Goal: Task Accomplishment & Management: Manage account settings

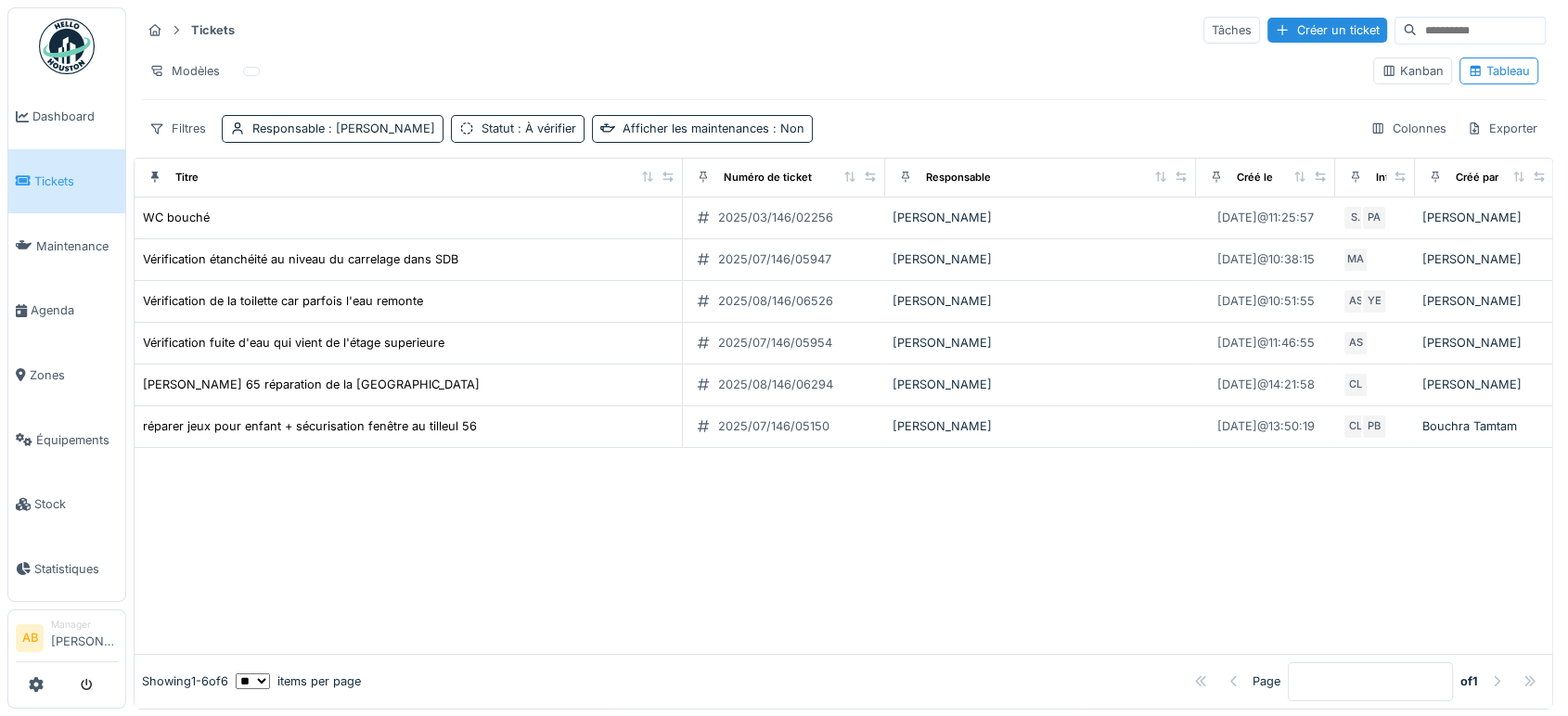
click at [45, 50] on img at bounding box center [66, 46] width 56 height 56
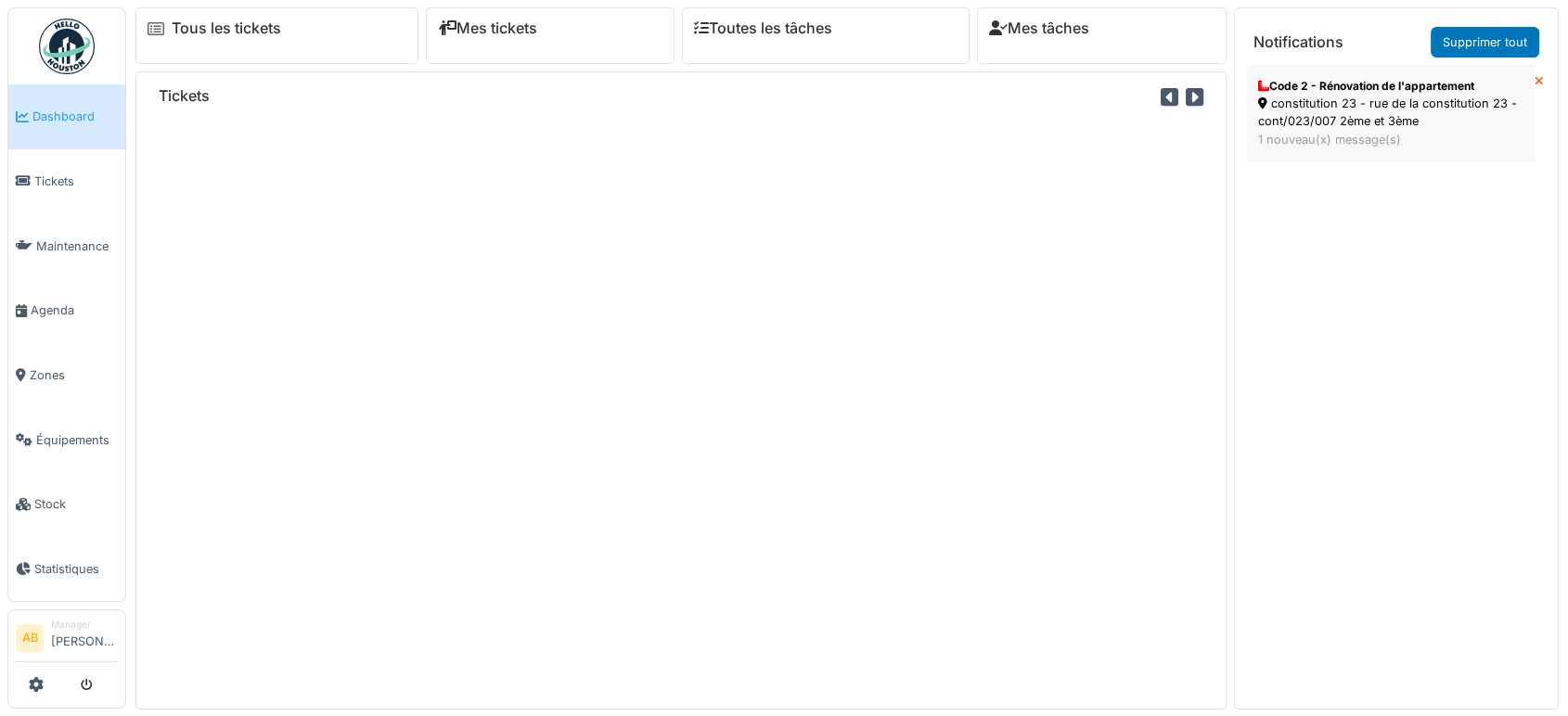
click at [1344, 95] on div "constitution 23 - rue de la constitution 23 - cont/023/007 2ème et 3ème" at bounding box center [1390, 112] width 265 height 35
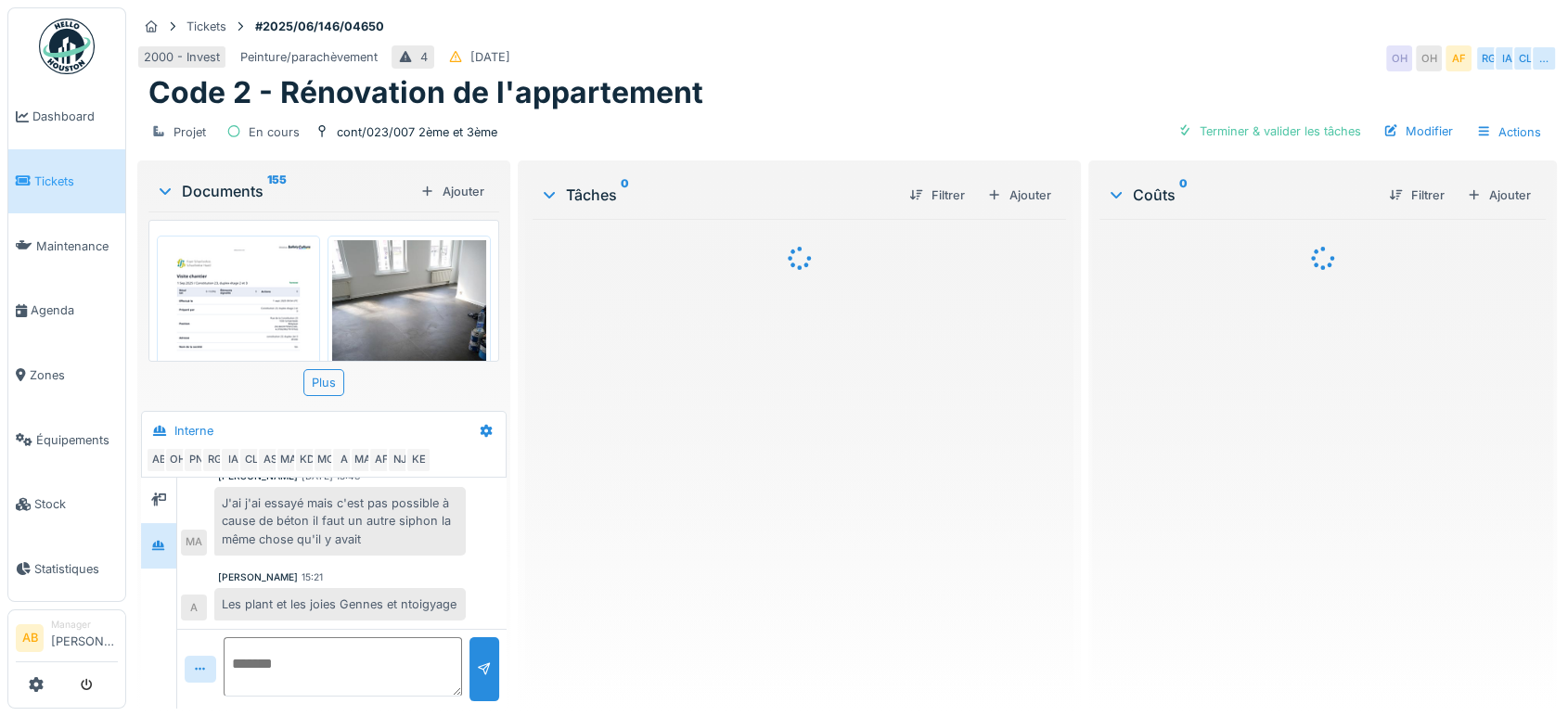
scroll to position [818, 0]
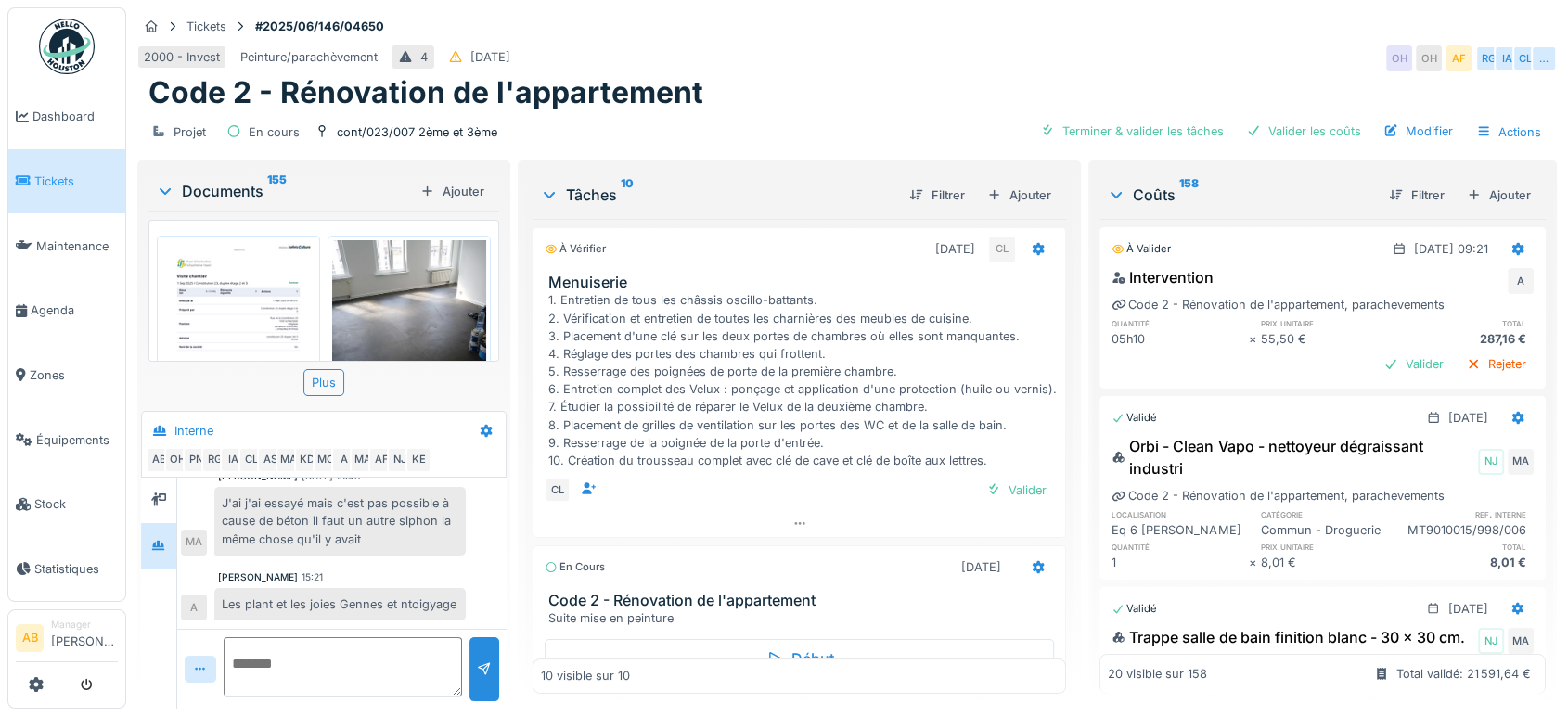
click at [392, 280] on img at bounding box center [409, 343] width 154 height 205
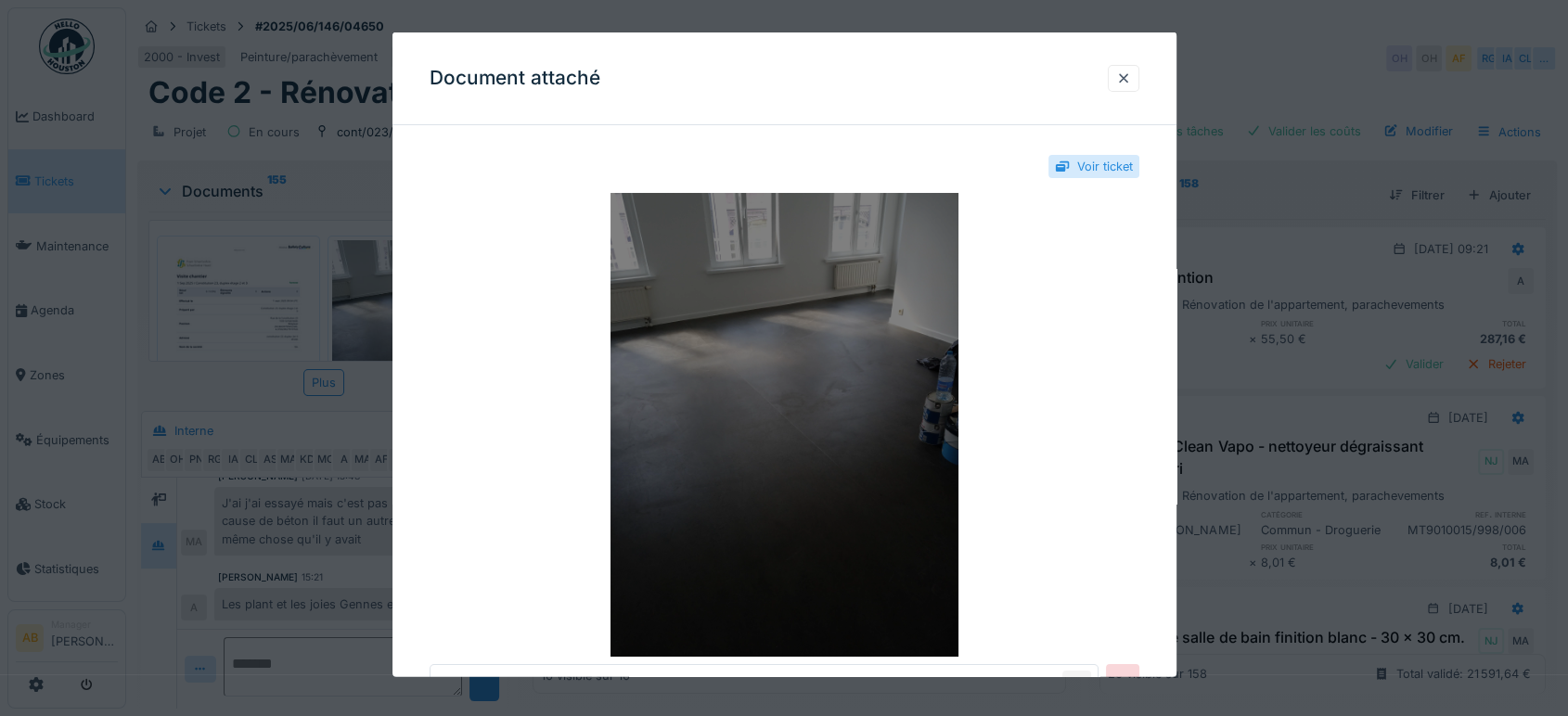
click at [806, 358] on img at bounding box center [784, 425] width 709 height 464
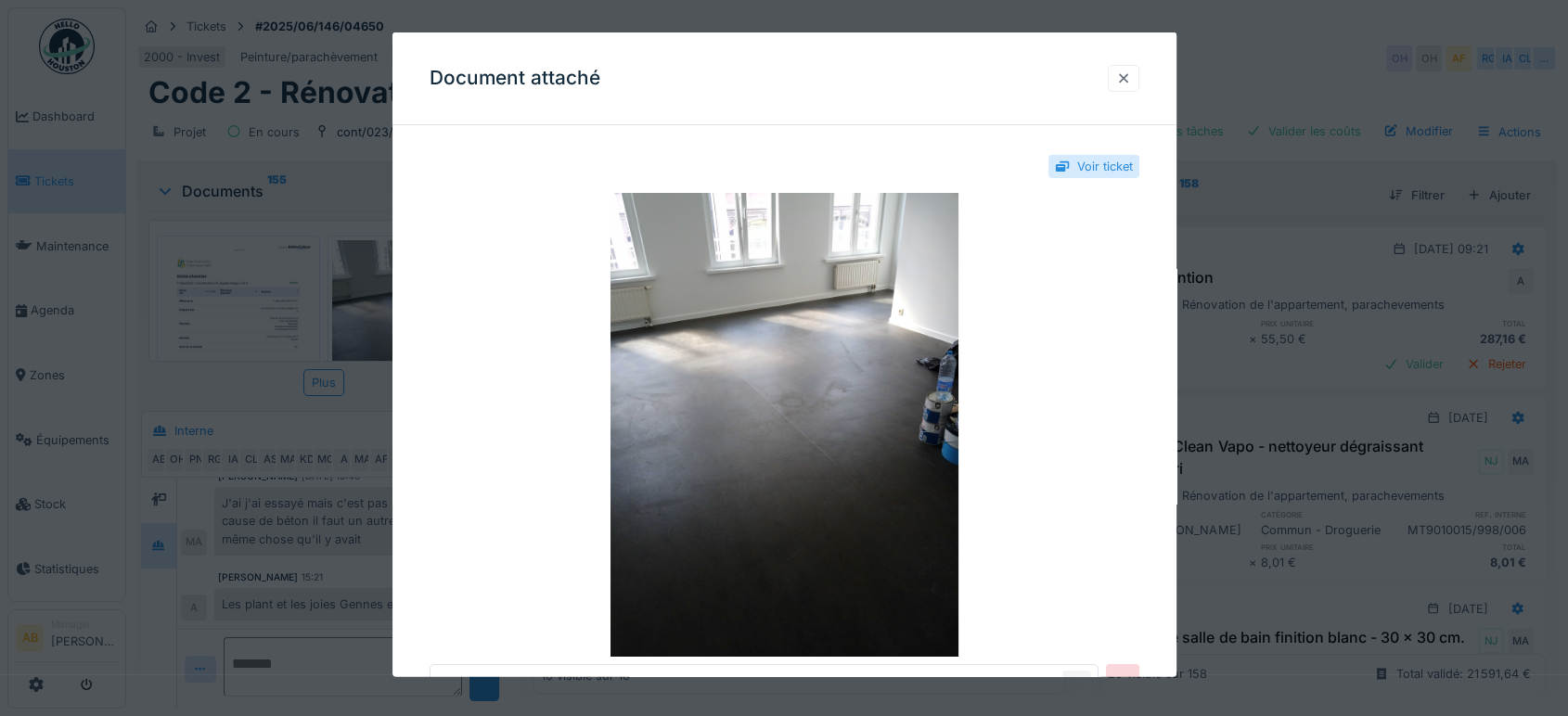
click at [1124, 84] on div at bounding box center [1123, 78] width 15 height 18
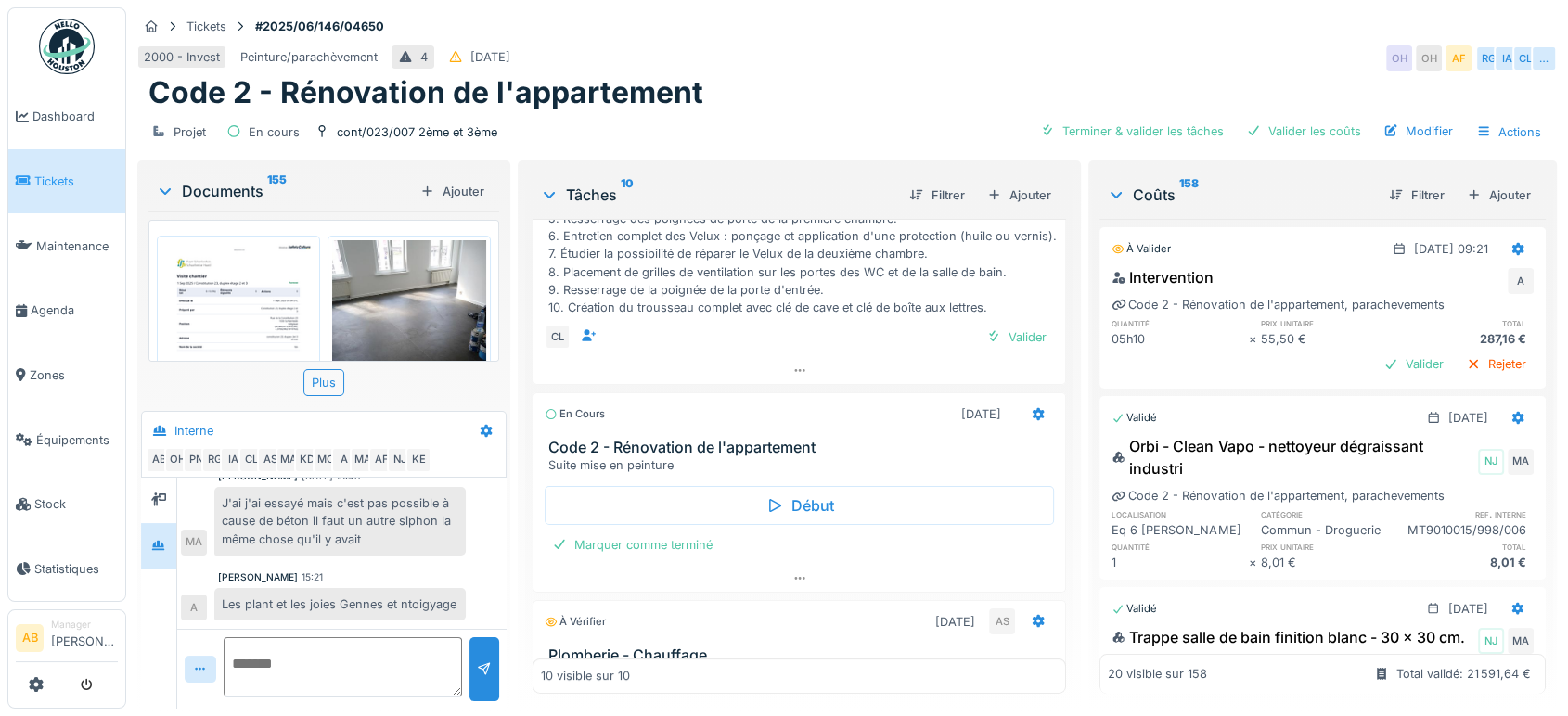
scroll to position [0, 0]
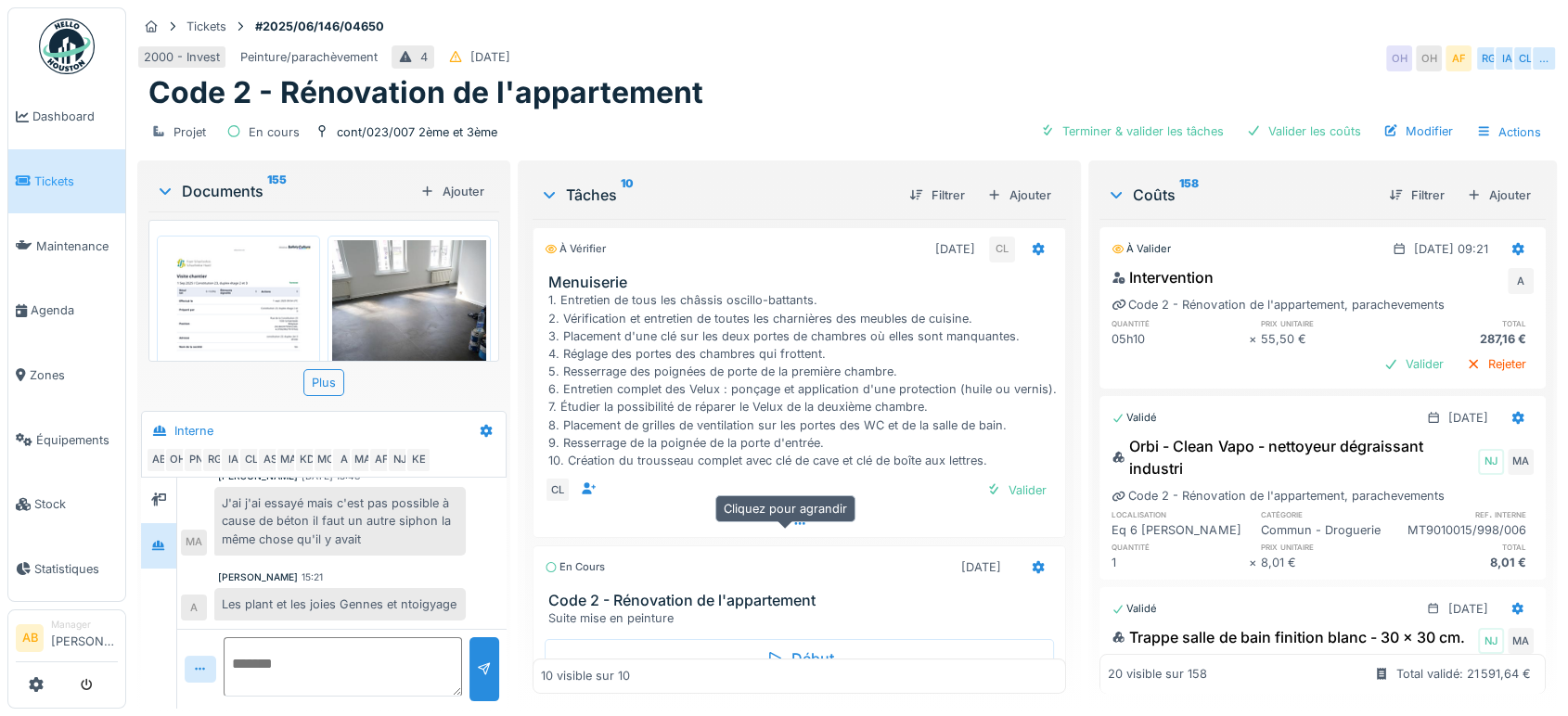
click at [792, 529] on icon at bounding box center [799, 524] width 15 height 12
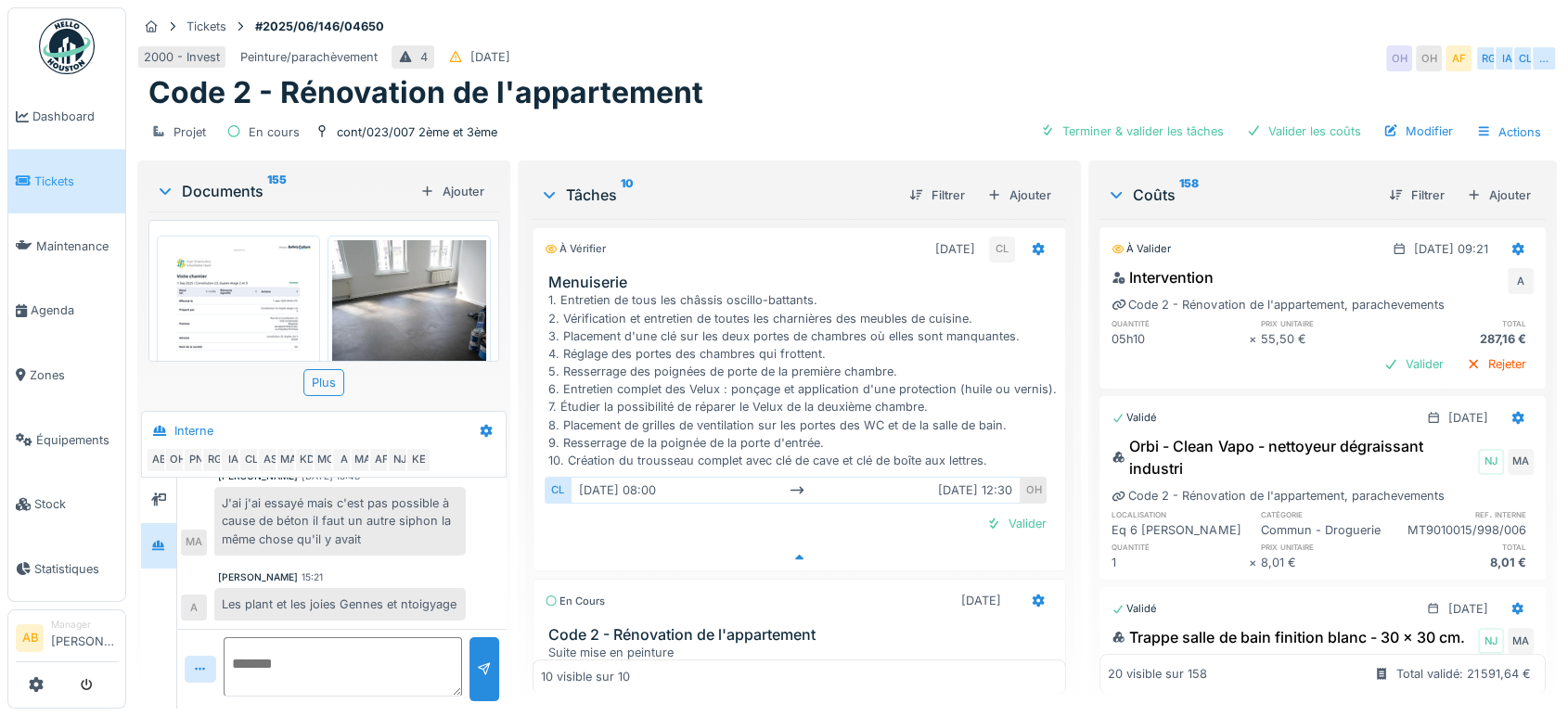
scroll to position [8, 0]
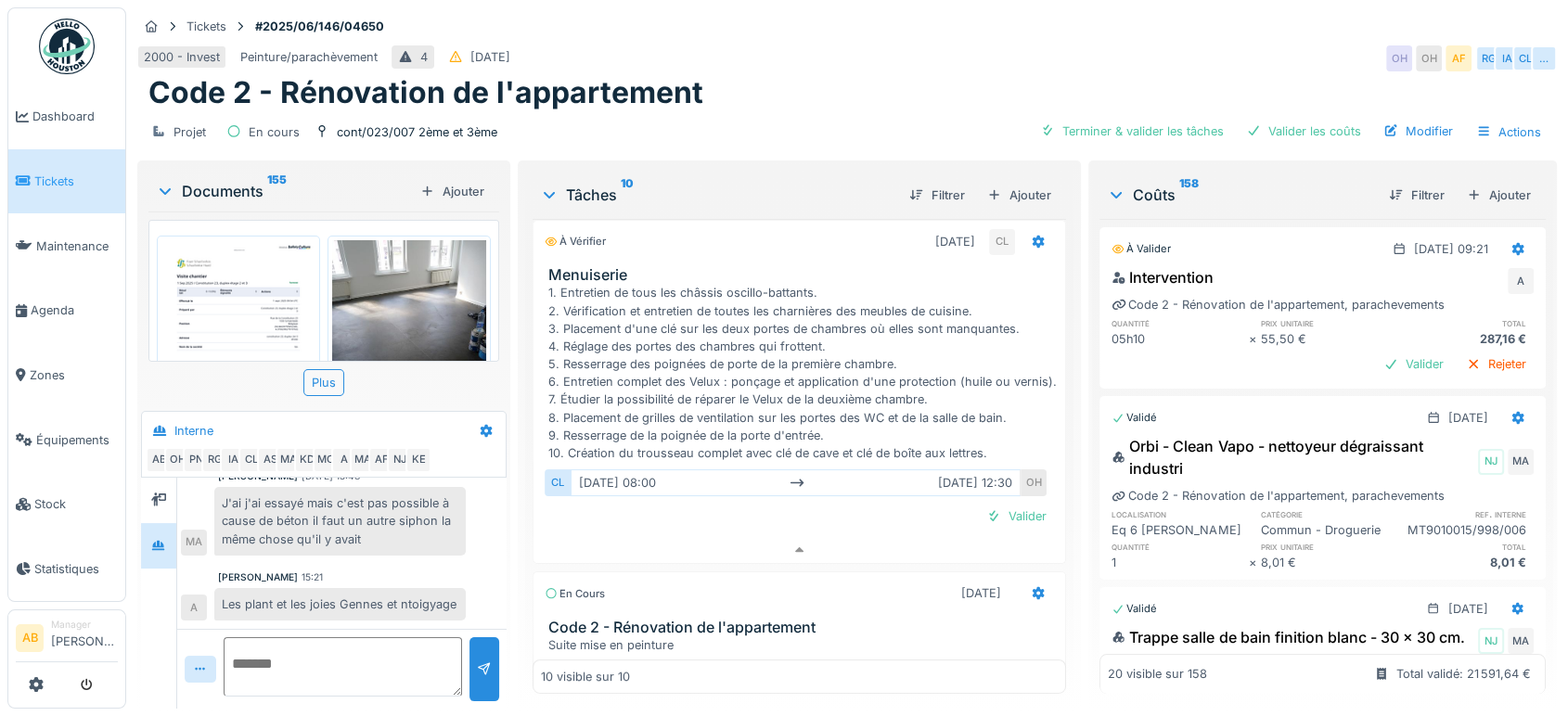
click at [218, 181] on div "Documents 155" at bounding box center [284, 190] width 257 height 22
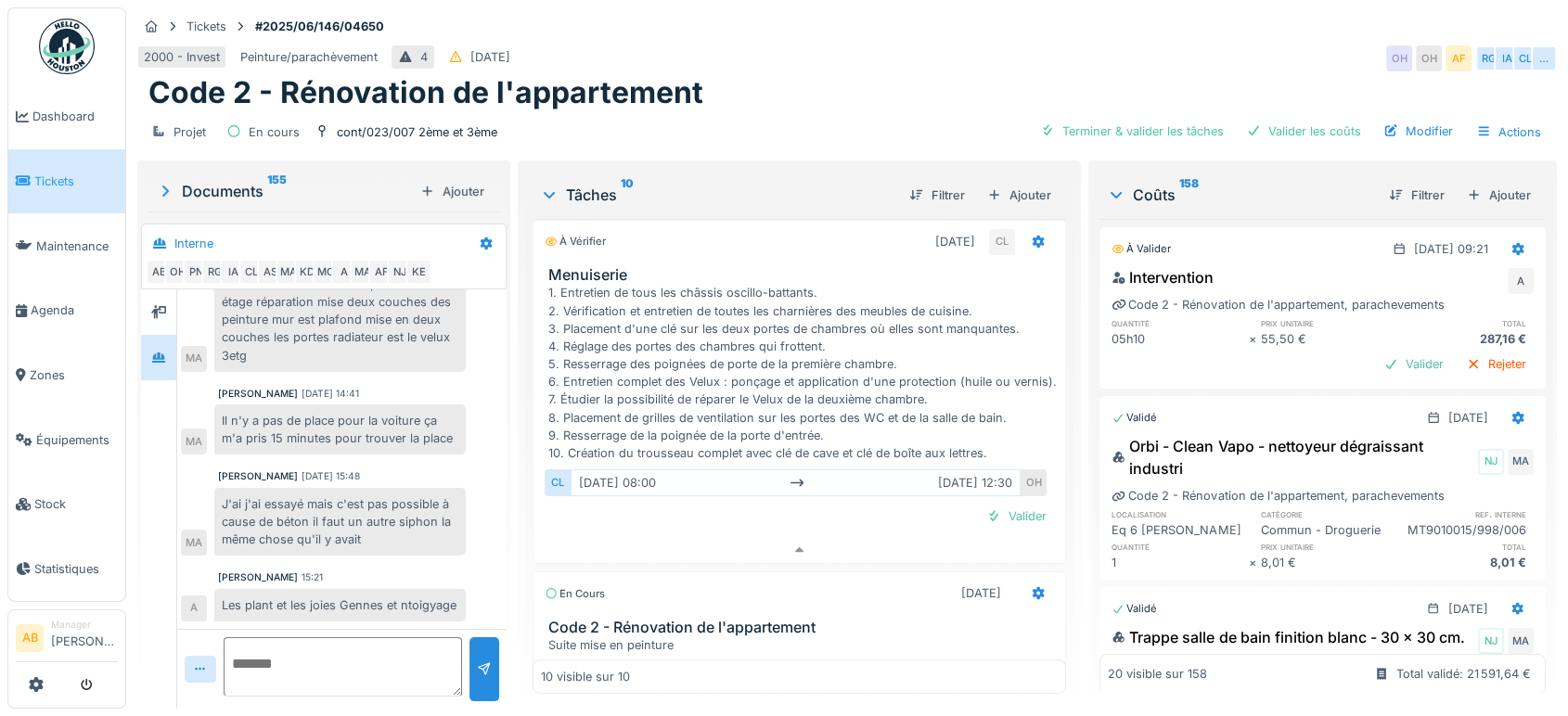
scroll to position [630, 0]
drag, startPoint x: 372, startPoint y: 632, endPoint x: 376, endPoint y: 652, distance: 20.4
click at [376, 652] on textarea at bounding box center [343, 666] width 238 height 60
click at [49, 28] on img at bounding box center [66, 46] width 56 height 56
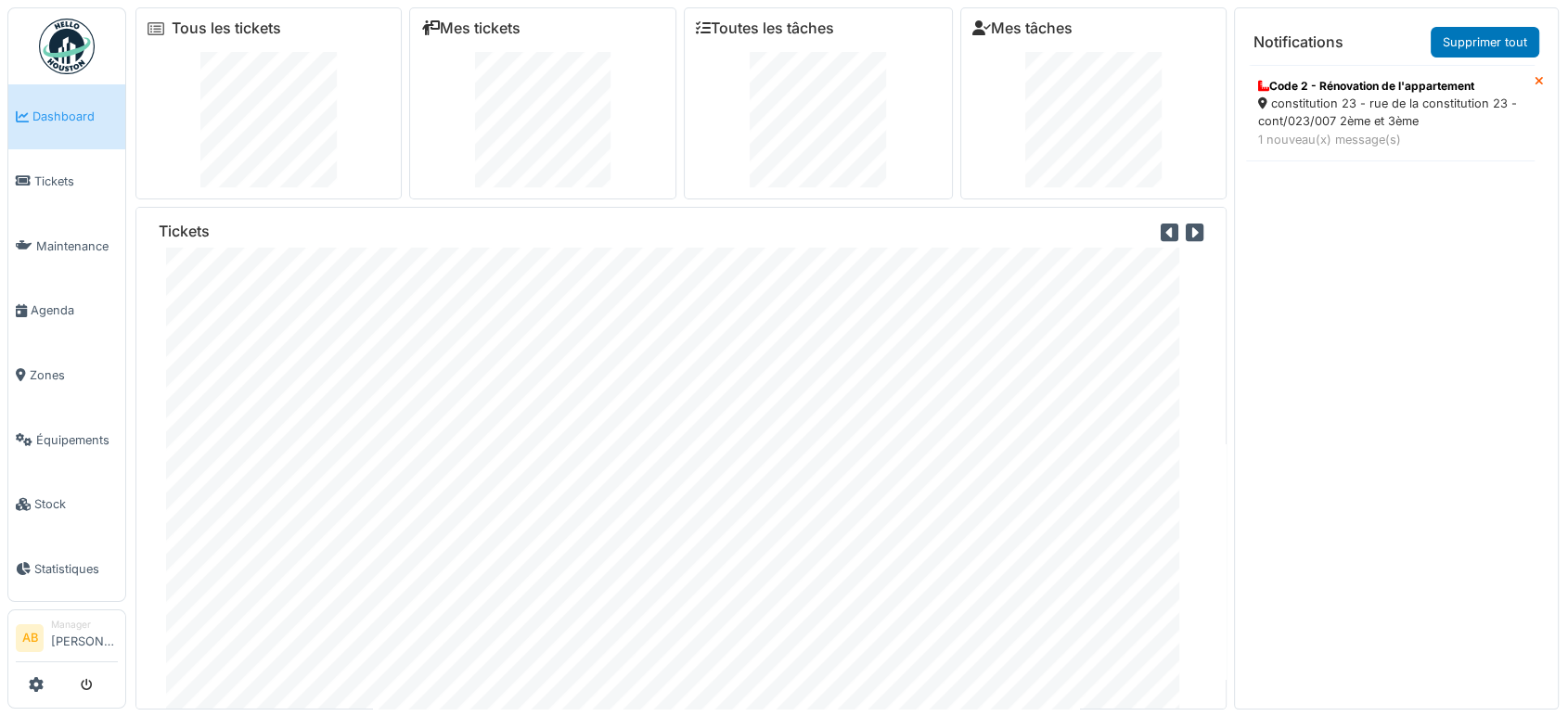
click at [101, 46] on link at bounding box center [66, 46] width 68 height 68
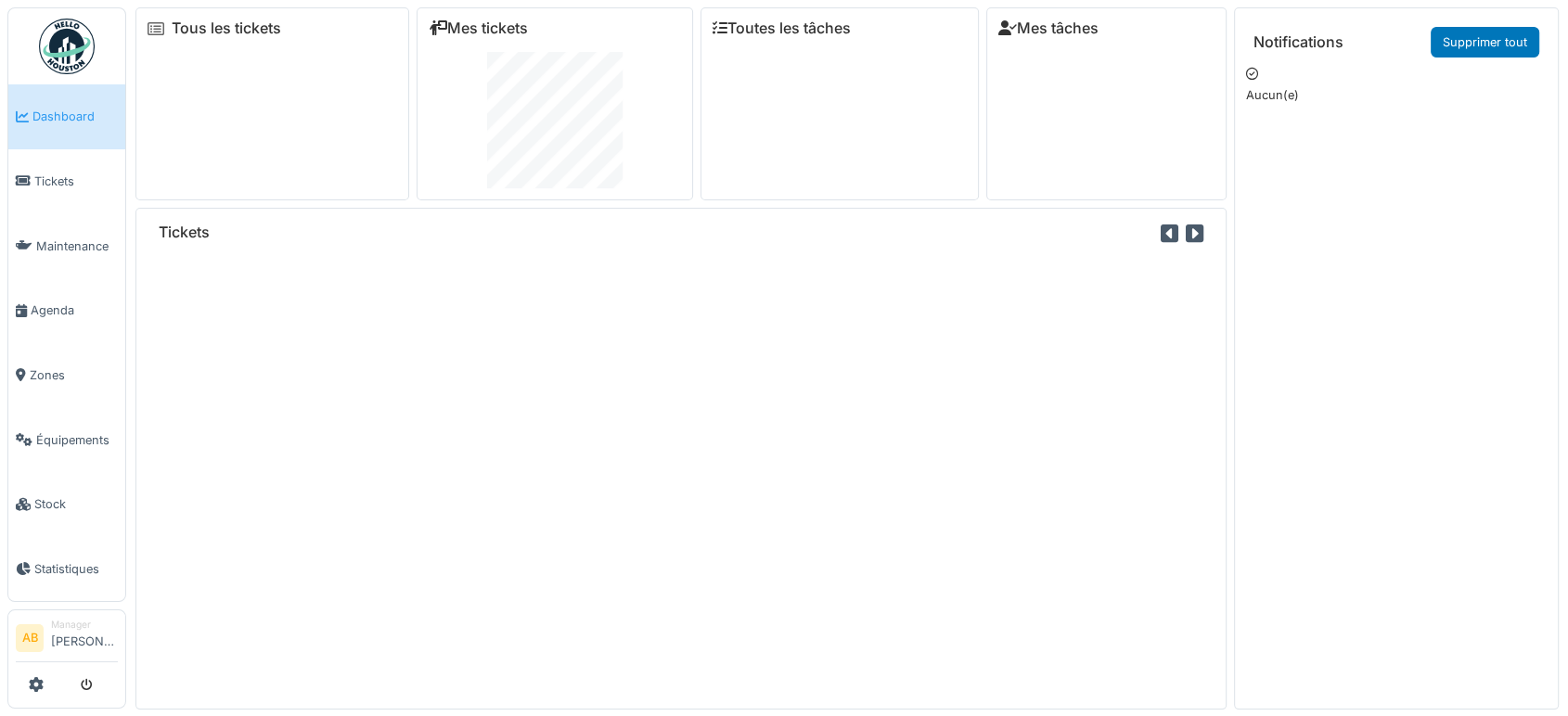
drag, startPoint x: 0, startPoint y: 0, endPoint x: 162, endPoint y: 107, distance: 194.1
click at [162, 107] on div "Tous les tickets Mes tickets Toutes les tâches Mes tâches Tickets" at bounding box center [681, 358] width 1091 height 702
